Goal: Transaction & Acquisition: Purchase product/service

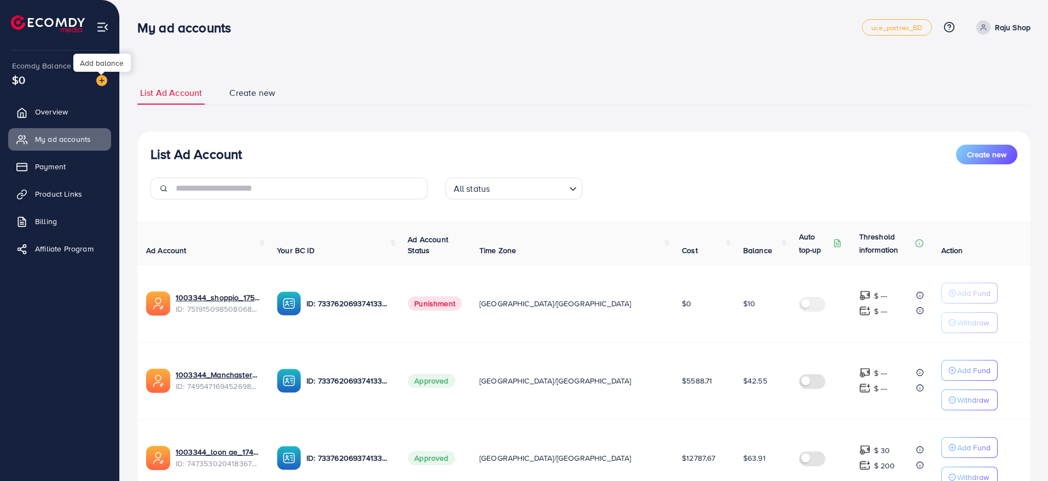
click at [99, 74] on div at bounding box center [101, 73] width 7 height 3
click at [100, 79] on img at bounding box center [101, 80] width 11 height 11
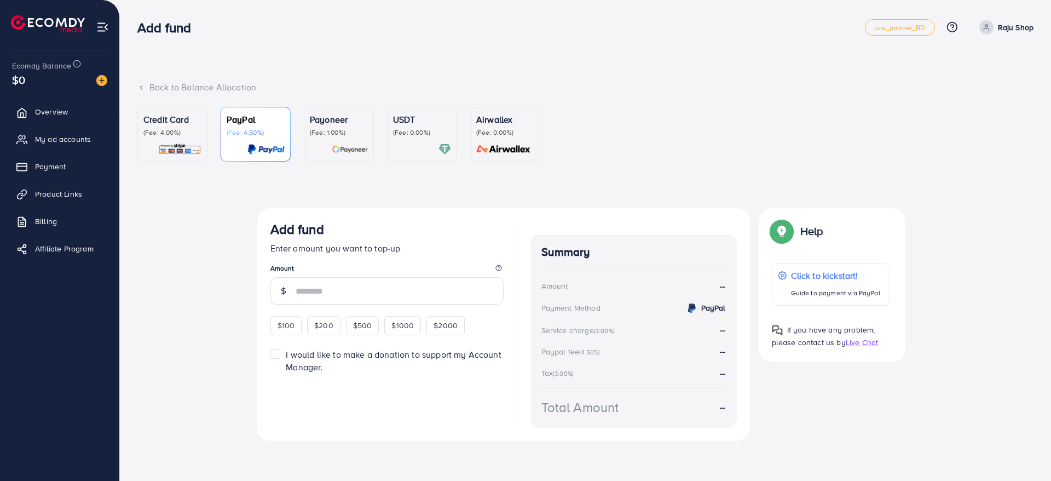
click at [178, 129] on p "(Fee: 4.00%)" at bounding box center [172, 132] width 58 height 9
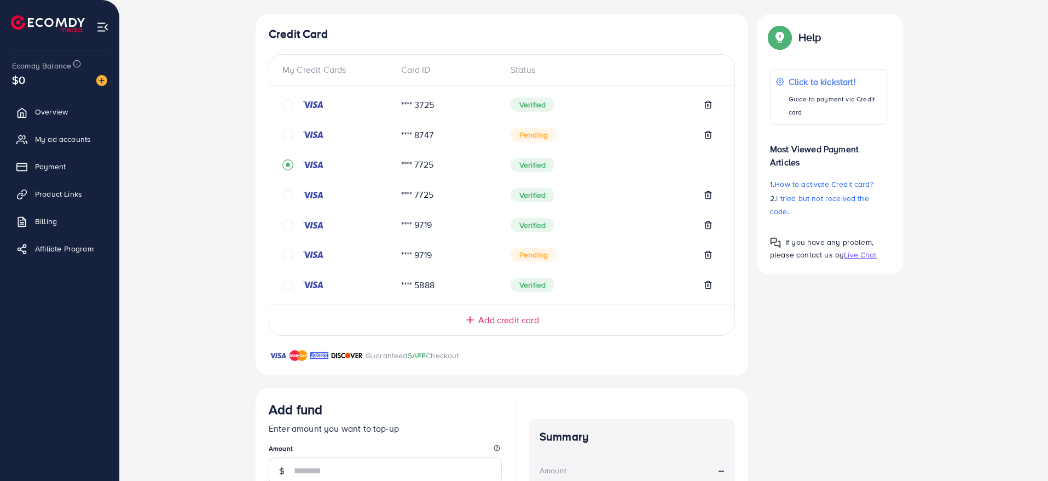
scroll to position [380, 0]
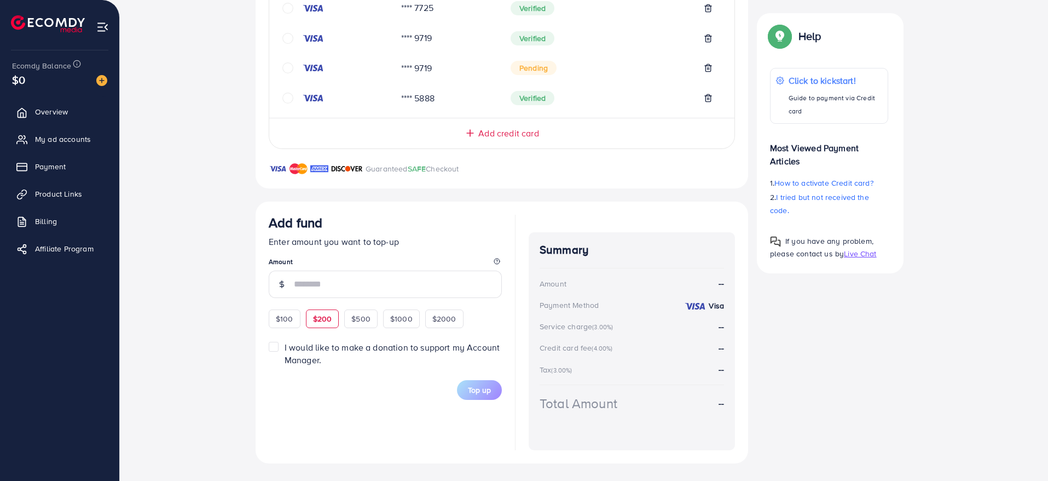
click at [323, 314] on span "$200" at bounding box center [322, 318] width 19 height 11
type input "***"
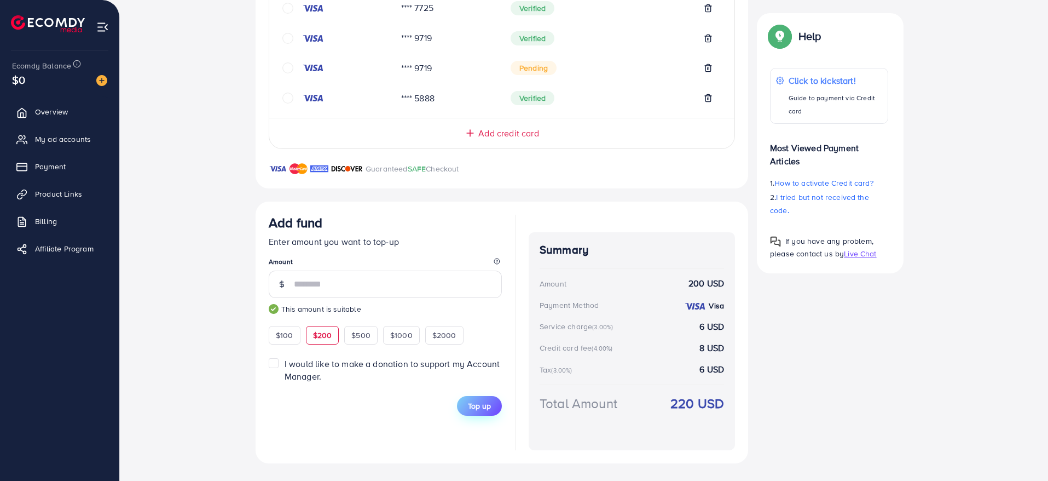
click at [477, 407] on span "Top up" at bounding box center [479, 405] width 23 height 11
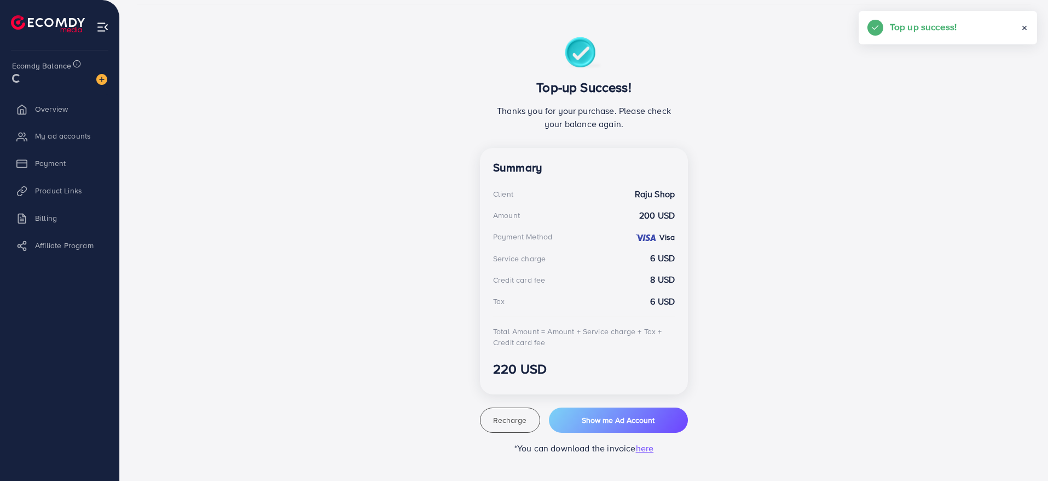
scroll to position [171, 0]
click at [73, 135] on span "My ad accounts" at bounding box center [66, 139] width 56 height 11
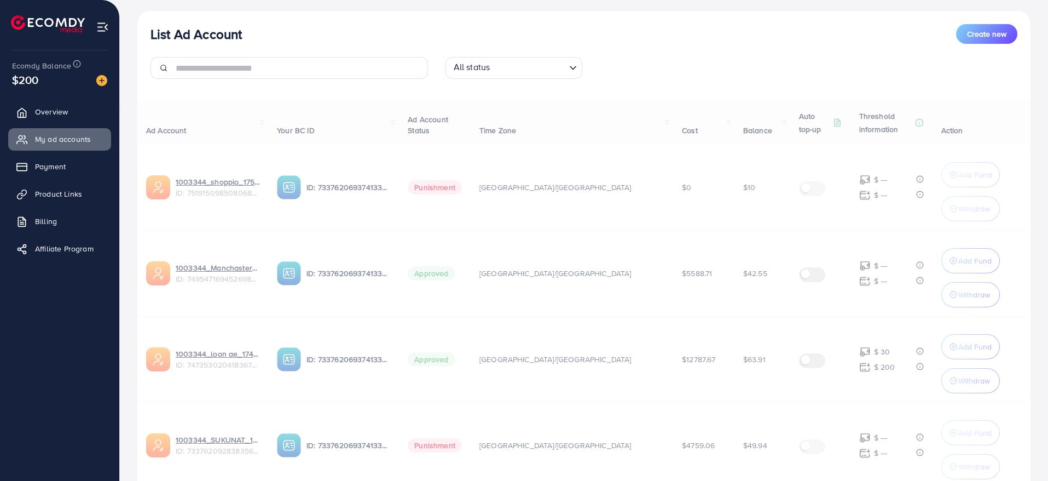
scroll to position [126, 0]
